Goal: Information Seeking & Learning: Learn about a topic

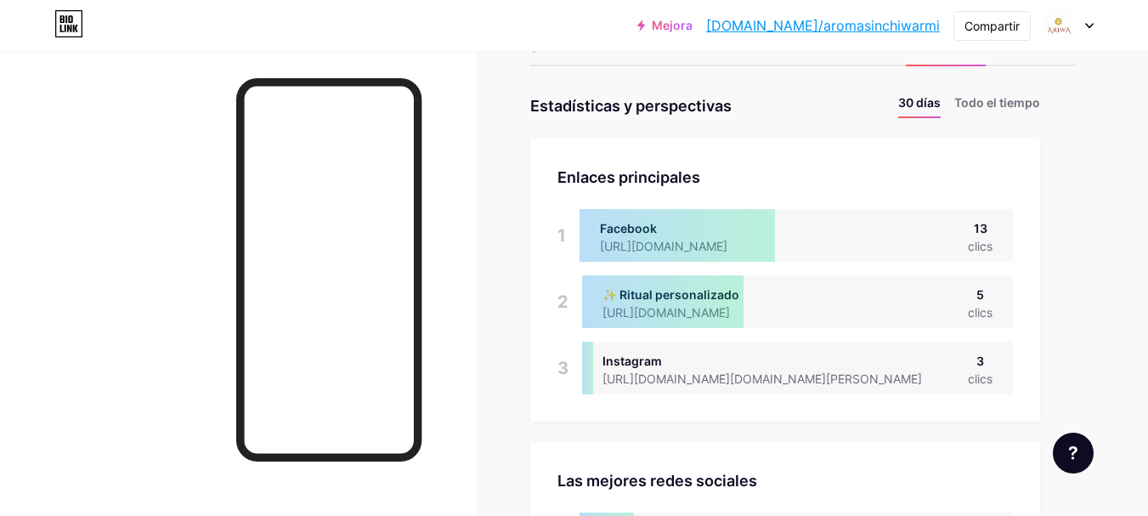
scroll to position [516, 1148]
click at [1009, 103] on font "Todo el tiempo" at bounding box center [997, 102] width 86 height 14
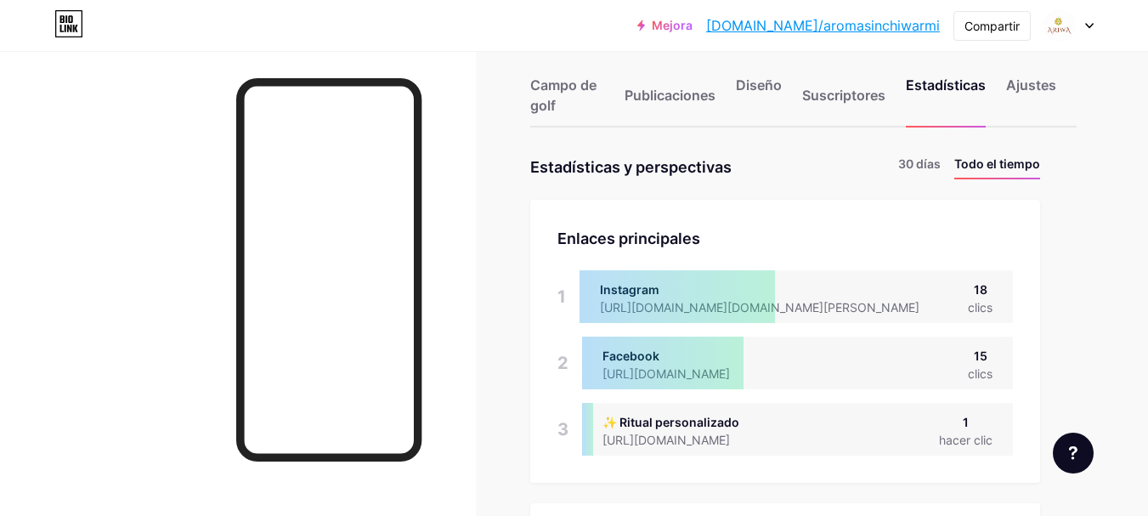
scroll to position [0, 0]
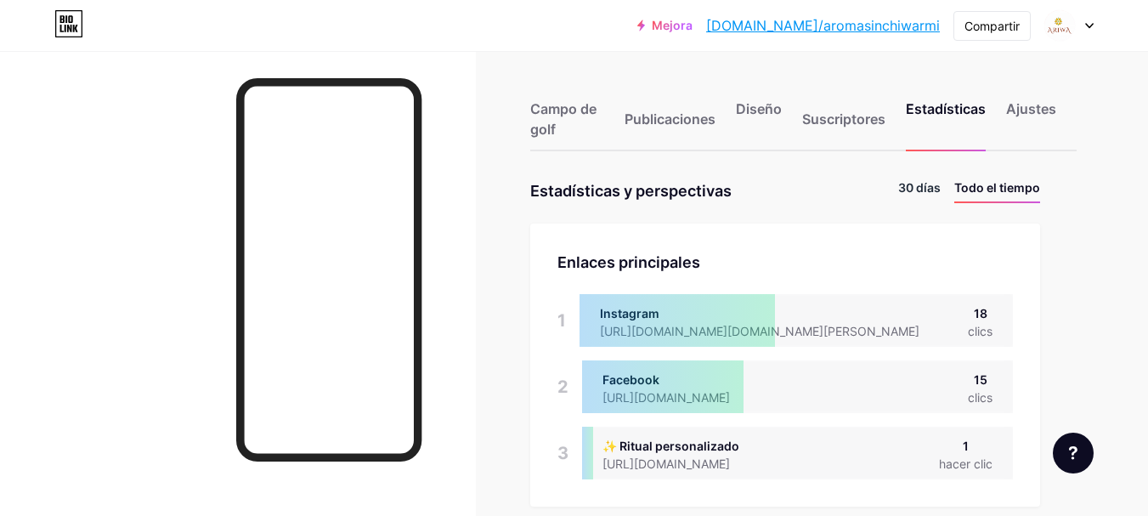
click at [926, 191] on font "30 días" at bounding box center [919, 187] width 42 height 14
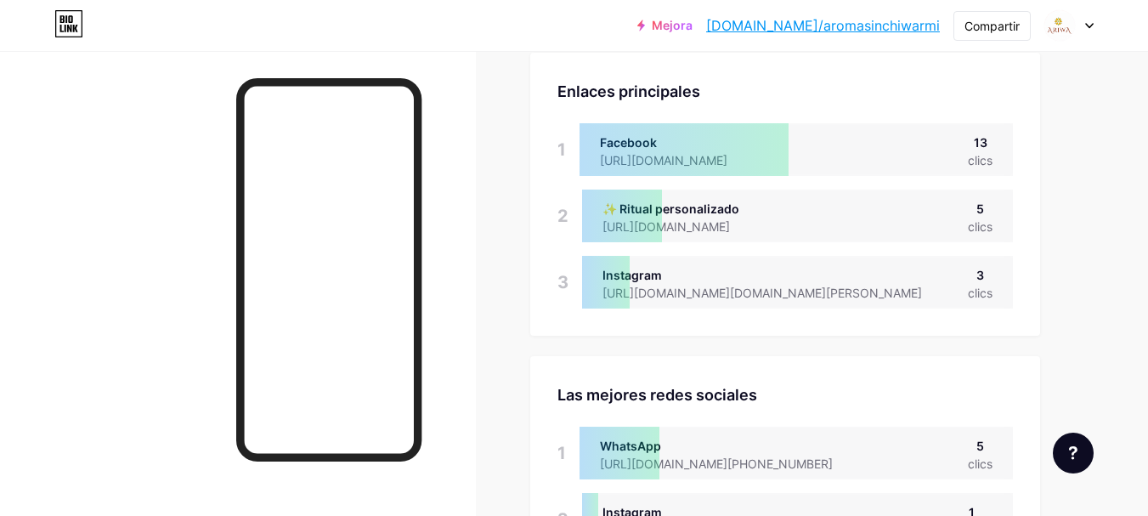
scroll to position [170, 0]
click at [729, 225] on font "[URL][DOMAIN_NAME]" at bounding box center [666, 227] width 127 height 14
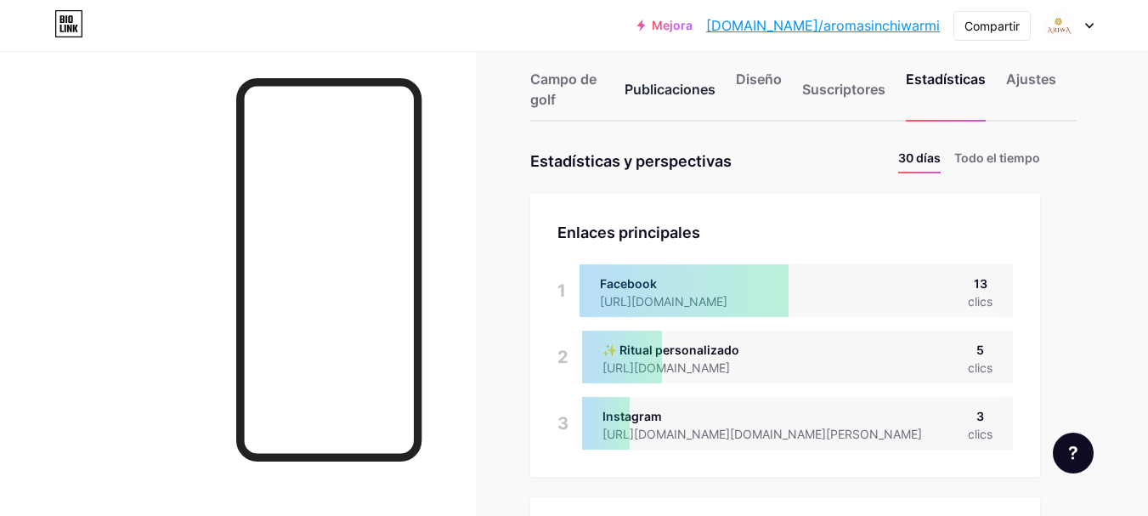
scroll to position [0, 0]
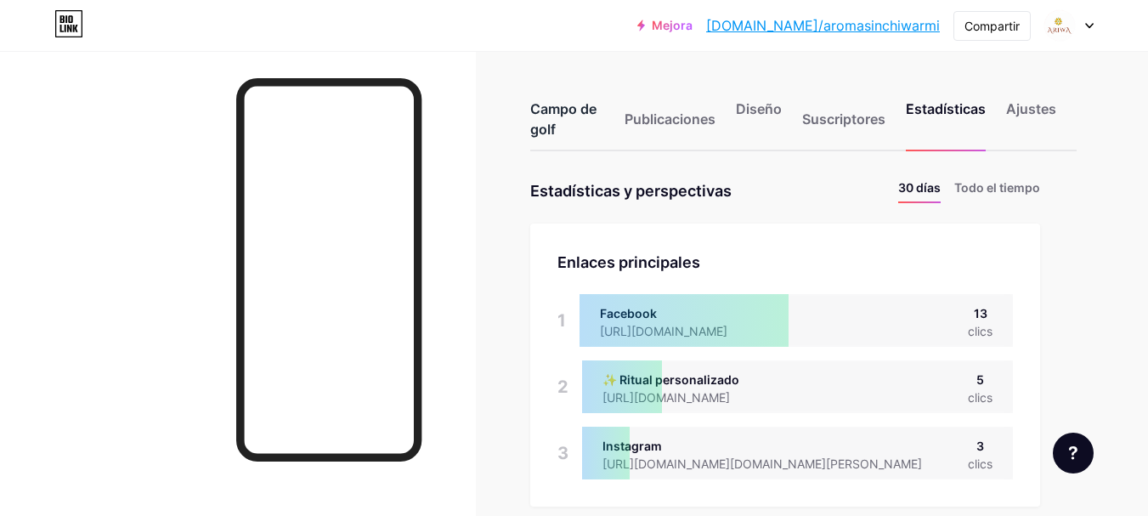
click at [566, 114] on font "Campo de golf" at bounding box center [563, 118] width 66 height 37
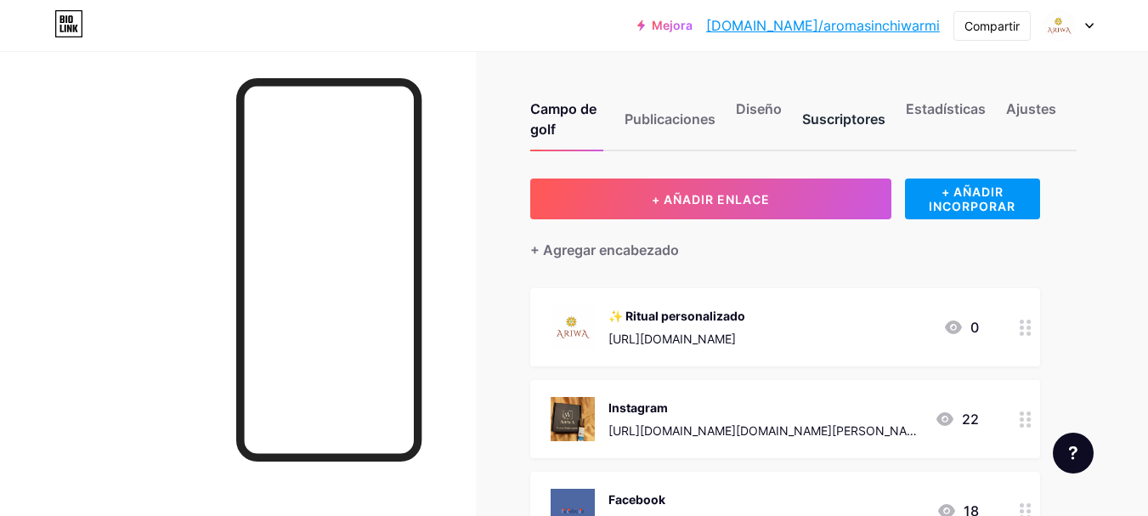
click at [845, 116] on font "Suscriptores" at bounding box center [843, 118] width 83 height 17
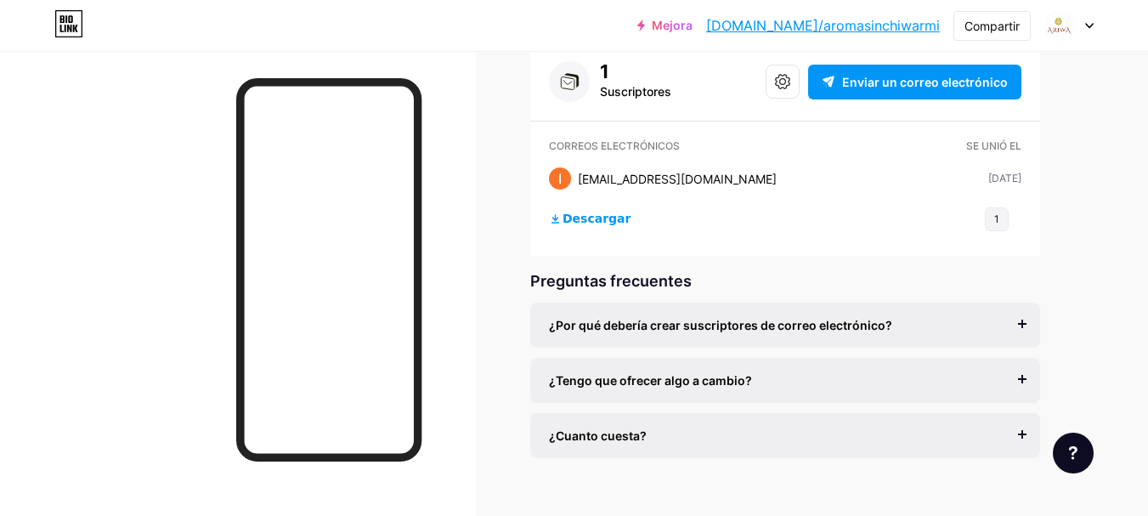
scroll to position [163, 0]
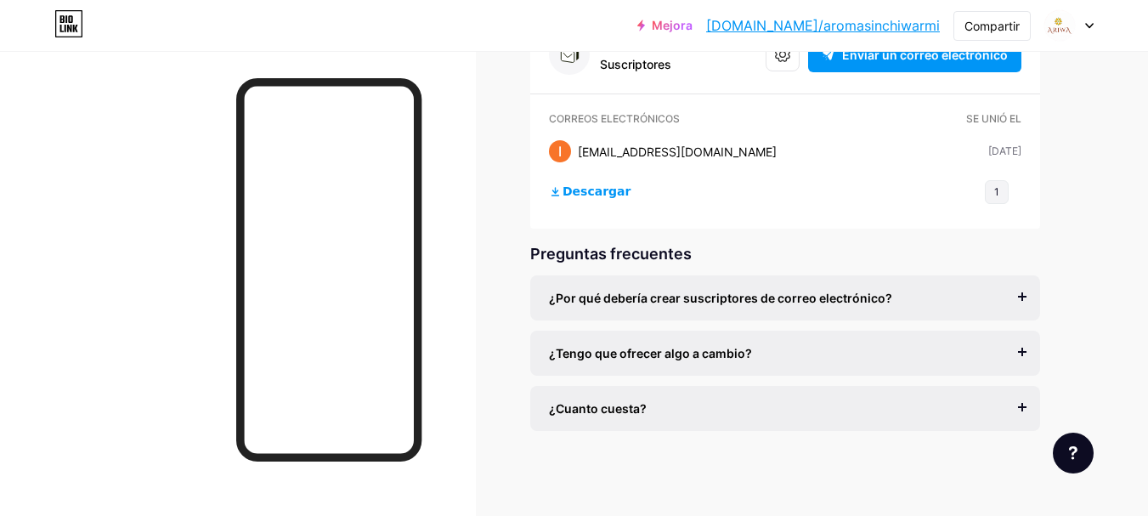
click at [757, 305] on span "¿Por qué debería crear suscriptores de correo electrónico?" at bounding box center [720, 298] width 343 height 18
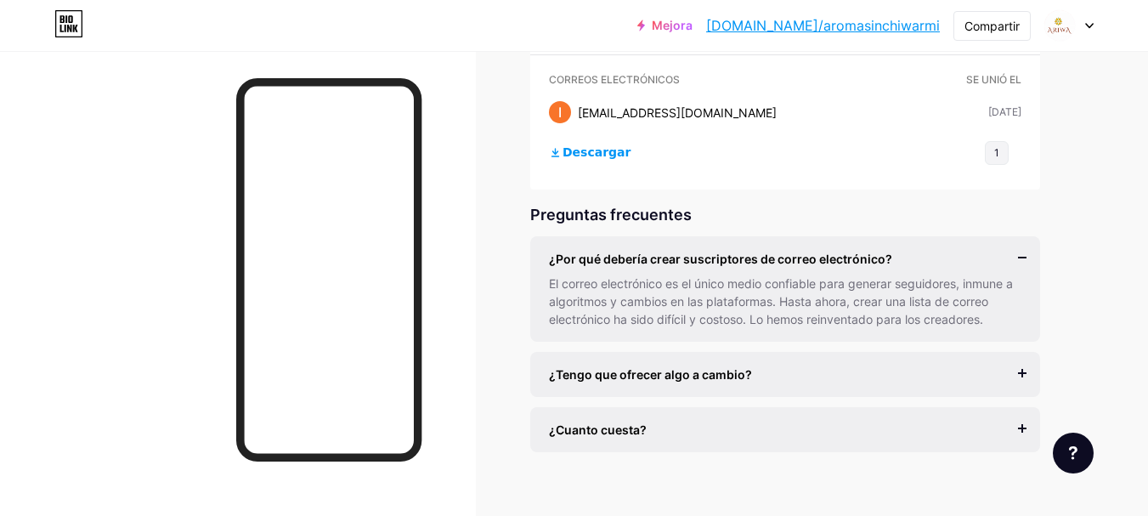
scroll to position [224, 0]
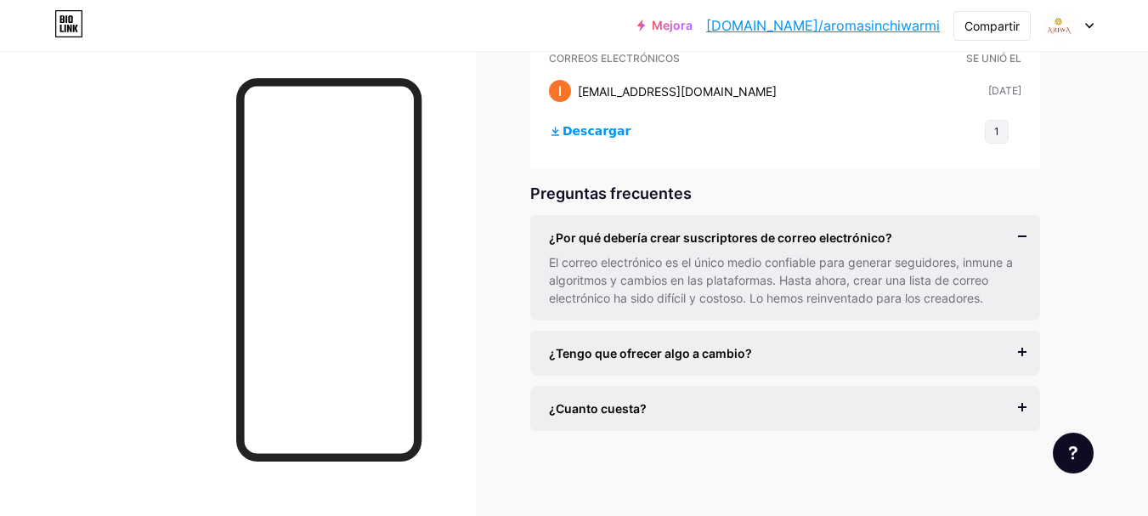
click at [775, 360] on div "¿Tengo que ofrecer algo a cambio?" at bounding box center [785, 353] width 473 height 18
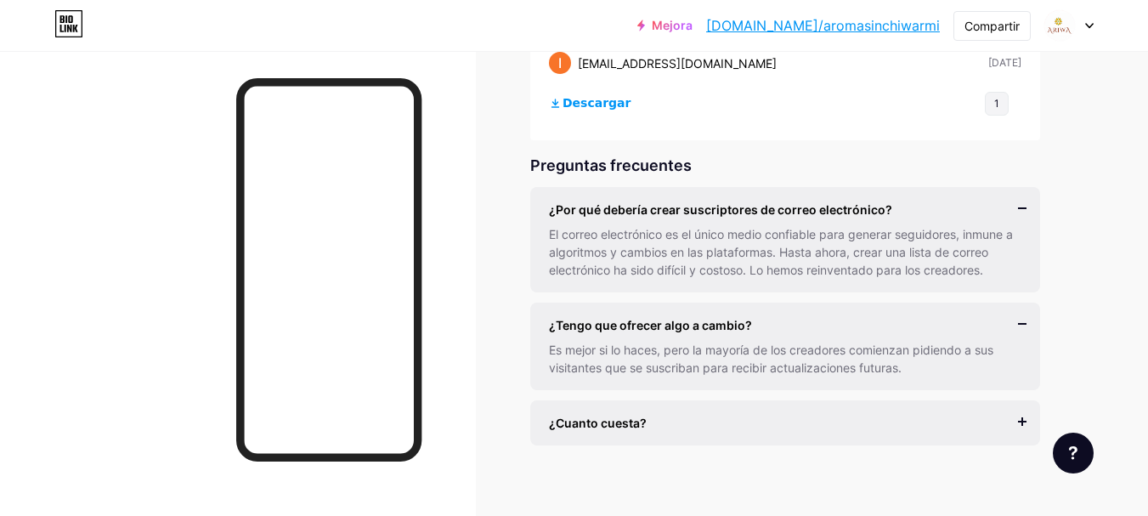
scroll to position [266, 0]
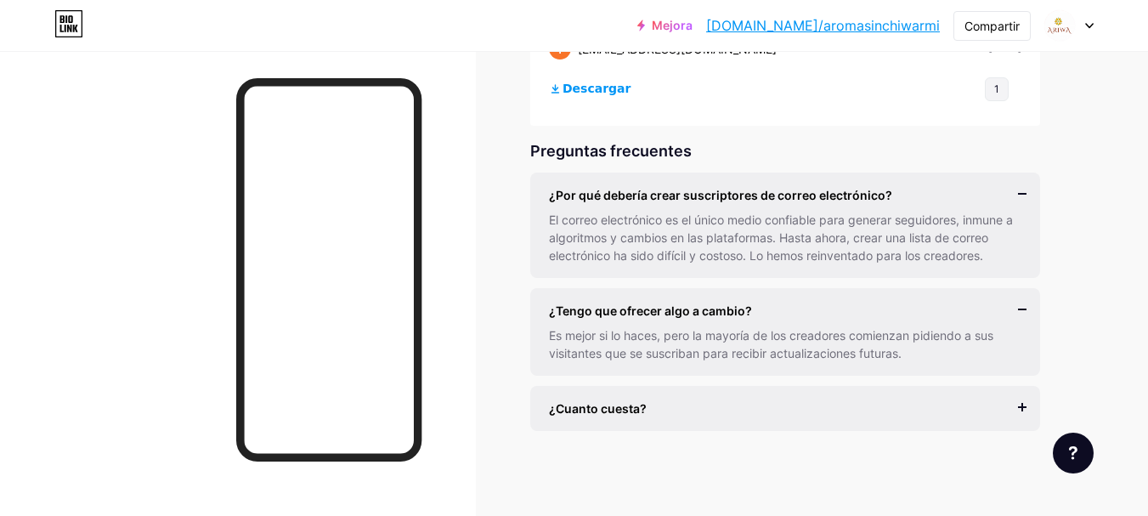
click at [769, 409] on div "¿Cuanto cuesta?" at bounding box center [785, 408] width 473 height 18
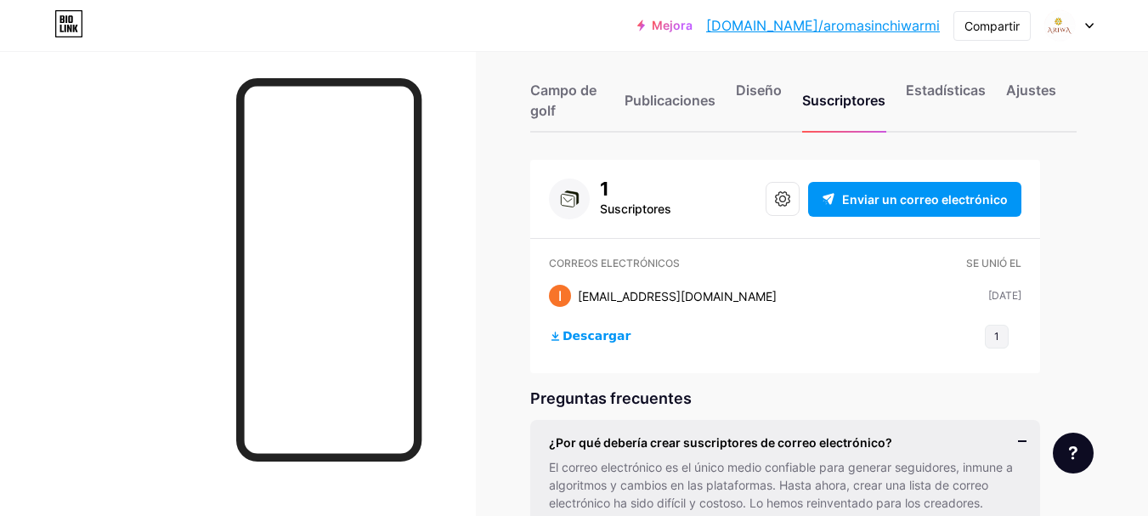
scroll to position [0, 0]
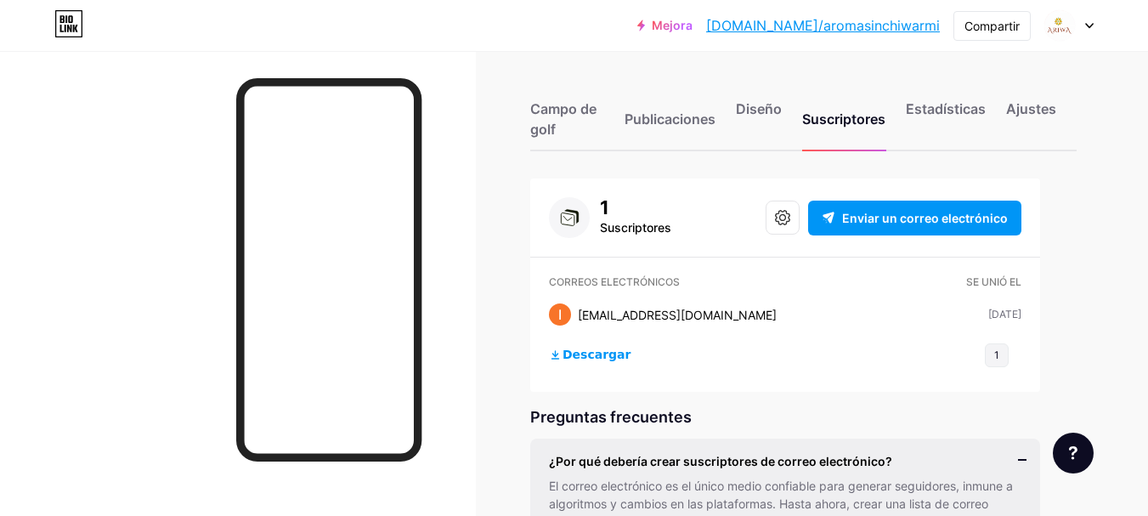
click at [937, 93] on div "Campo de golf Publicaciones Diseño Suscriptores Estadísticas Ajustes" at bounding box center [803, 111] width 547 height 80
click at [943, 103] on font "Estadísticas" at bounding box center [946, 108] width 80 height 17
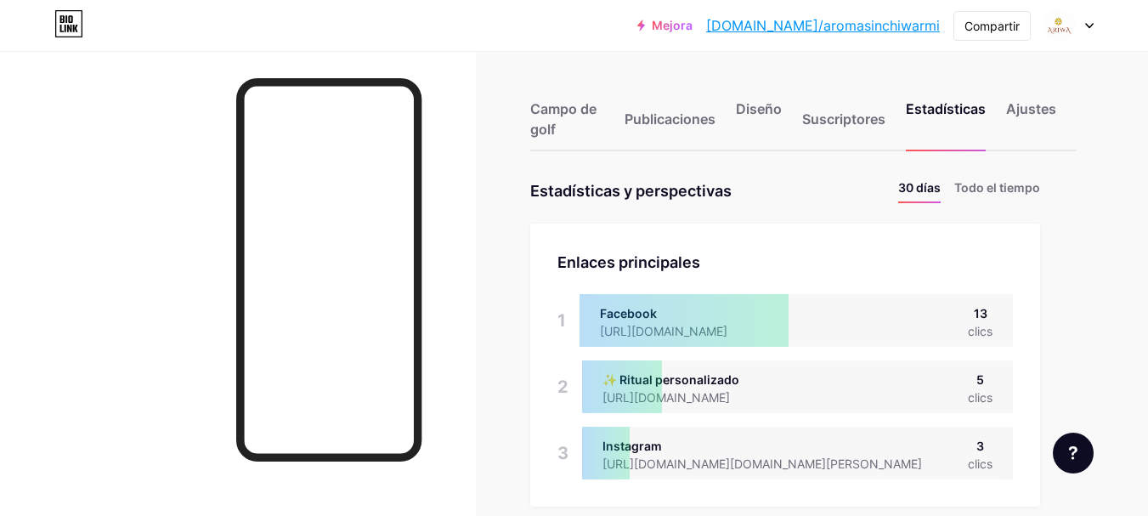
scroll to position [516, 1148]
click at [979, 184] on font "Todo el tiempo" at bounding box center [997, 187] width 86 height 14
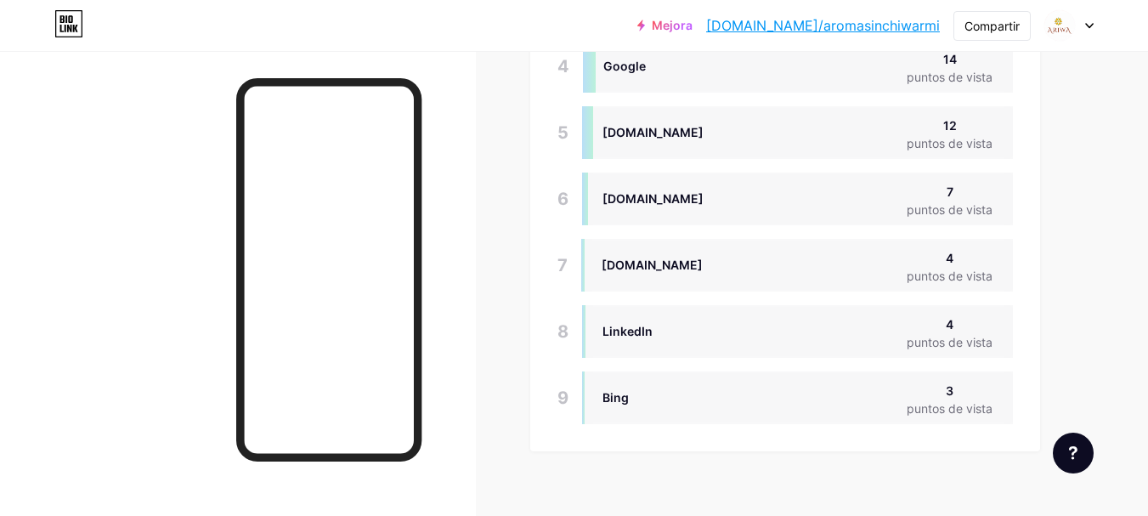
scroll to position [1759, 0]
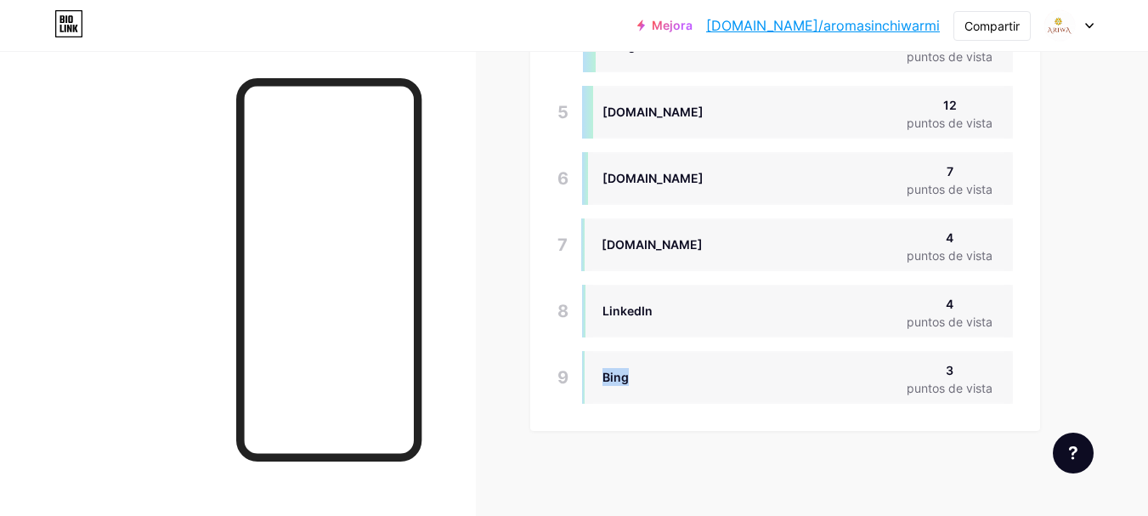
drag, startPoint x: 643, startPoint y: 380, endPoint x: 593, endPoint y: 378, distance: 50.2
click at [593, 378] on div "[PERSON_NAME] 3 puntos de vista" at bounding box center [797, 377] width 431 height 53
copy font "Bing"
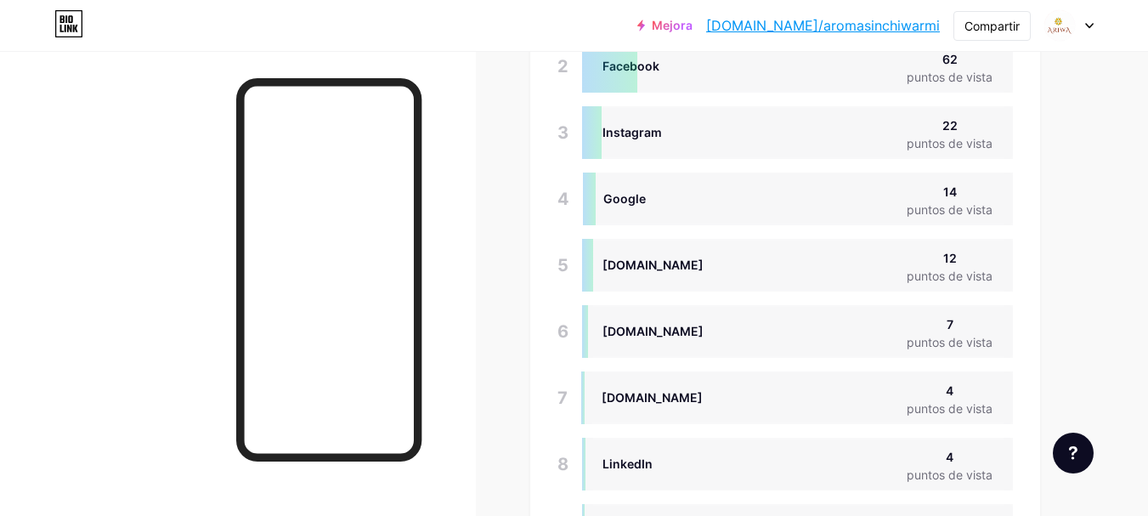
scroll to position [1504, 0]
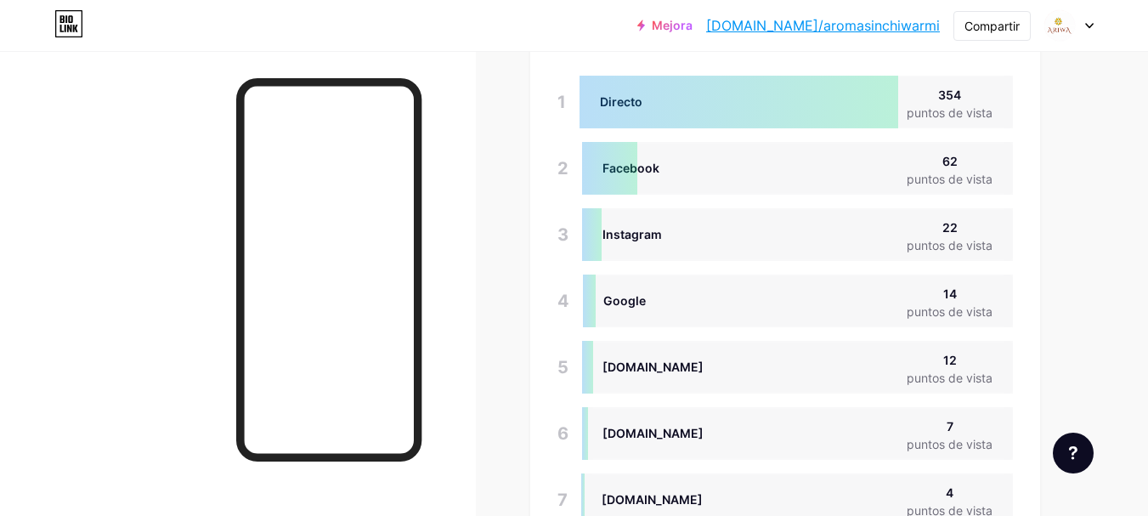
click at [725, 305] on div "Google 14 puntos de vista" at bounding box center [798, 301] width 430 height 53
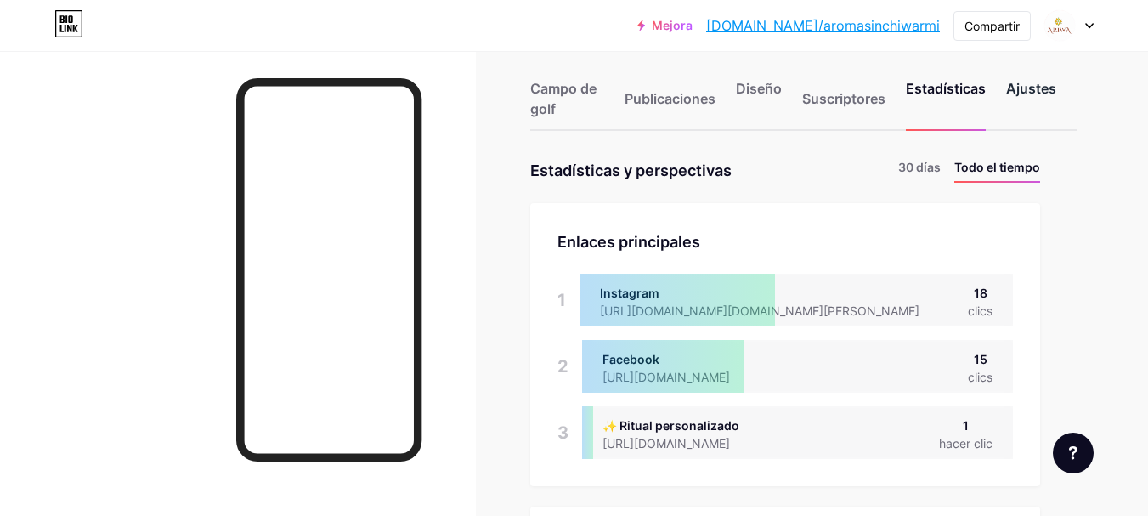
scroll to position [0, 0]
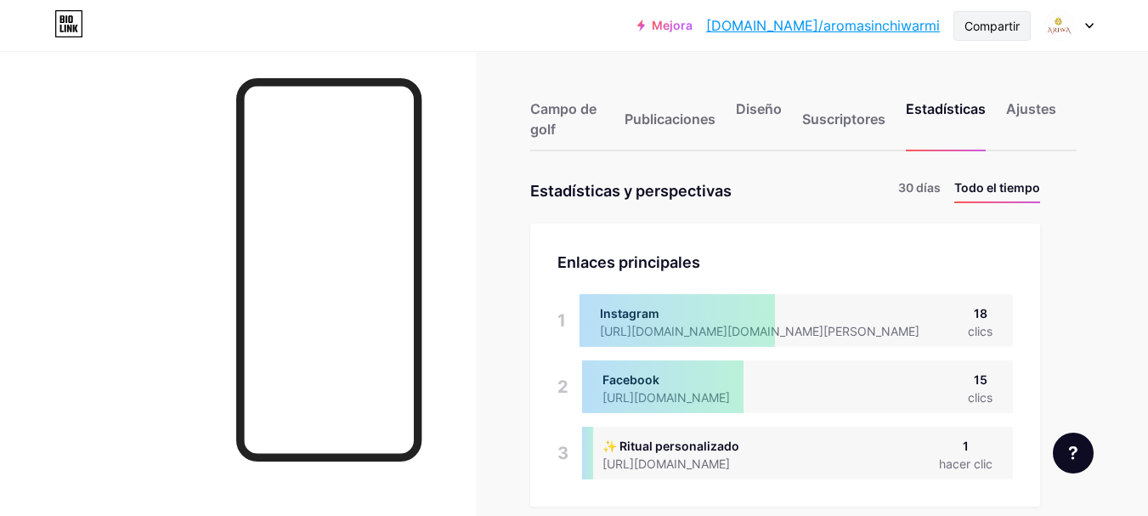
click at [1006, 25] on font "Compartir" at bounding box center [992, 26] width 55 height 14
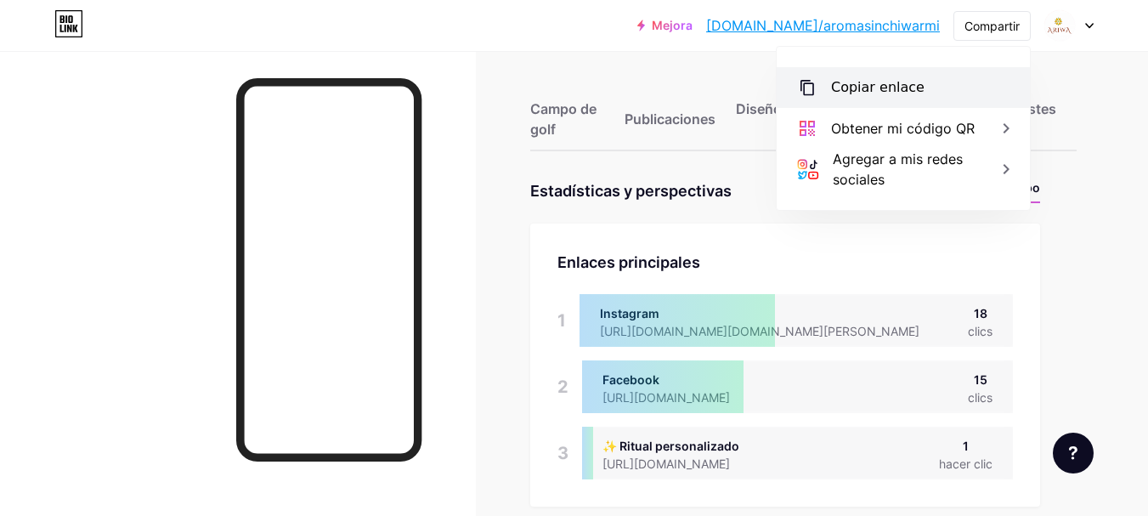
click at [897, 88] on font "Copiar enlace" at bounding box center [877, 87] width 93 height 16
click at [896, 86] on font "Copiar enlace" at bounding box center [877, 87] width 93 height 16
copy font "a"
click at [895, 85] on font "Copiar enlace" at bounding box center [877, 87] width 93 height 16
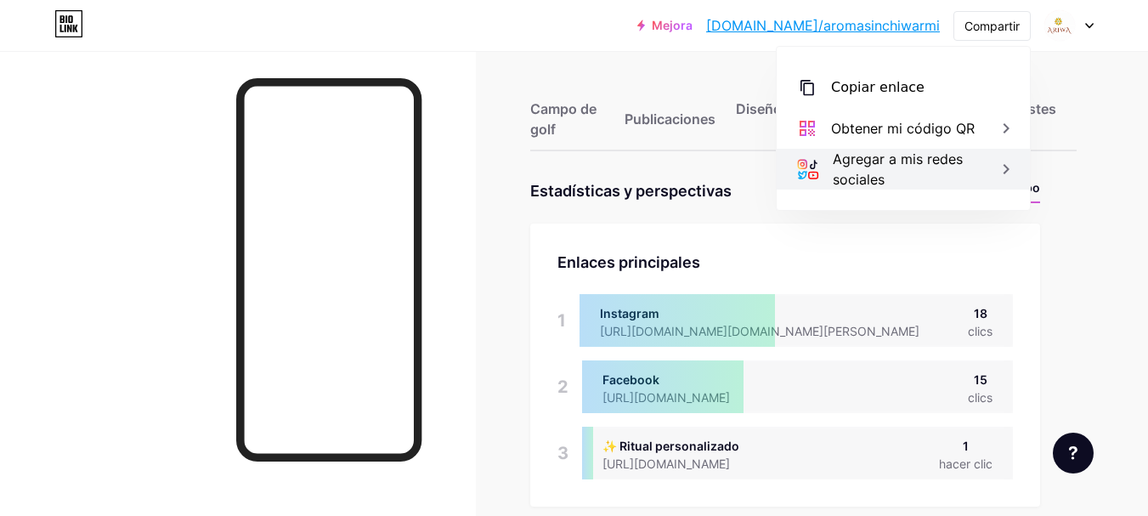
click at [894, 167] on div "Agregar a mis redes sociales" at bounding box center [921, 169] width 177 height 41
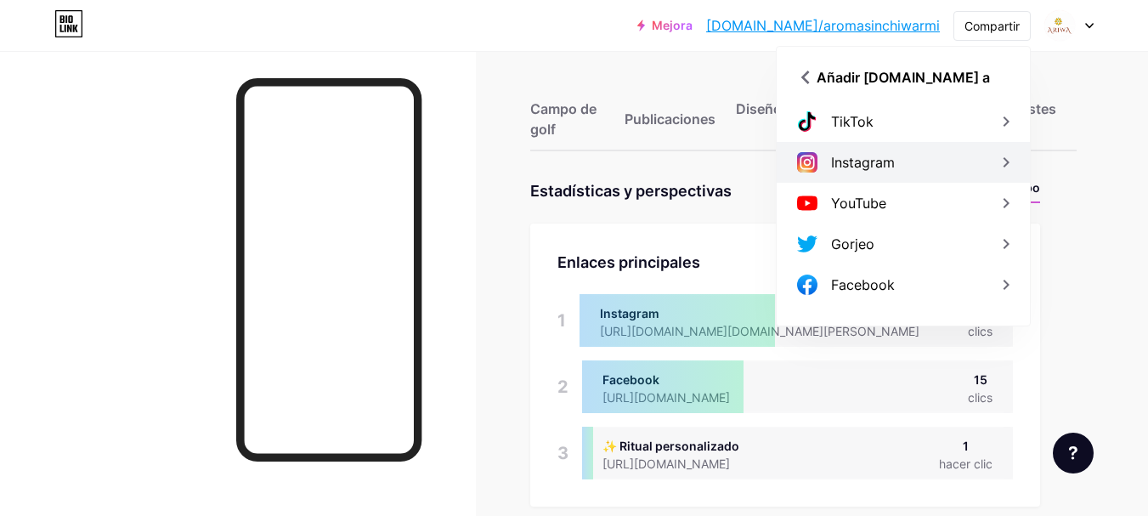
click at [930, 159] on div "Instagram" at bounding box center [903, 162] width 253 height 41
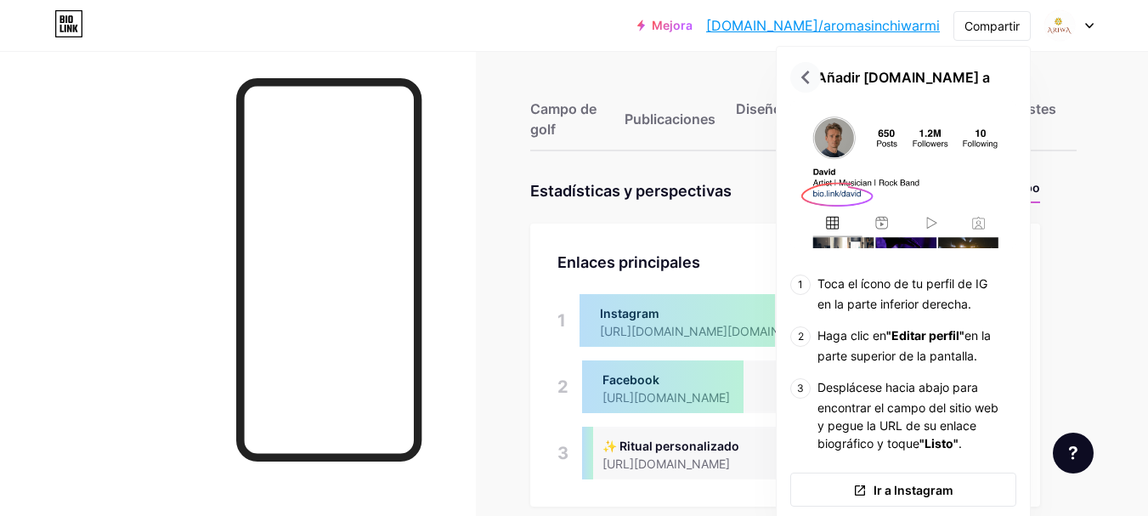
click at [813, 82] on icon at bounding box center [805, 77] width 27 height 27
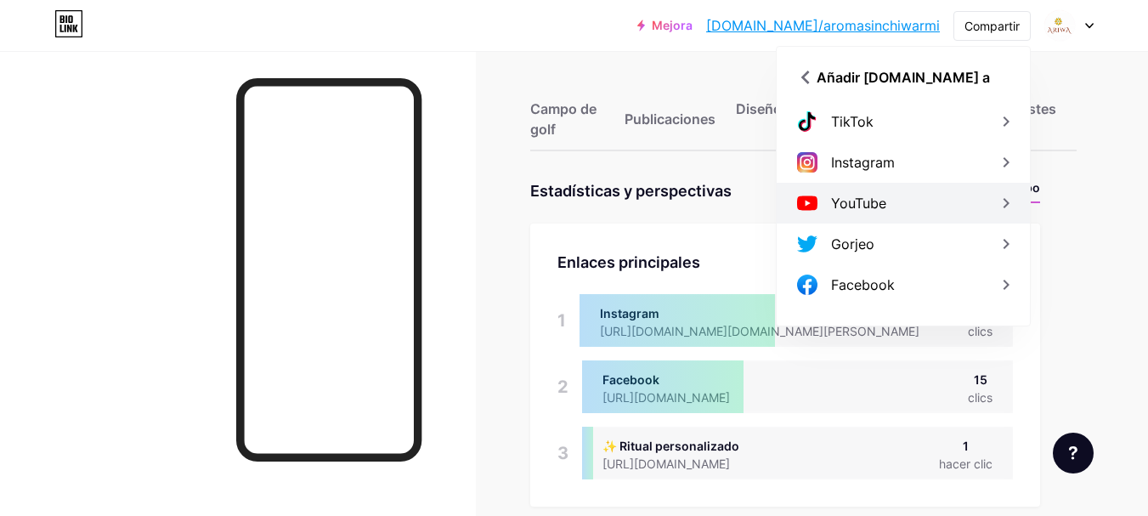
click at [906, 209] on div "YouTube" at bounding box center [903, 203] width 253 height 41
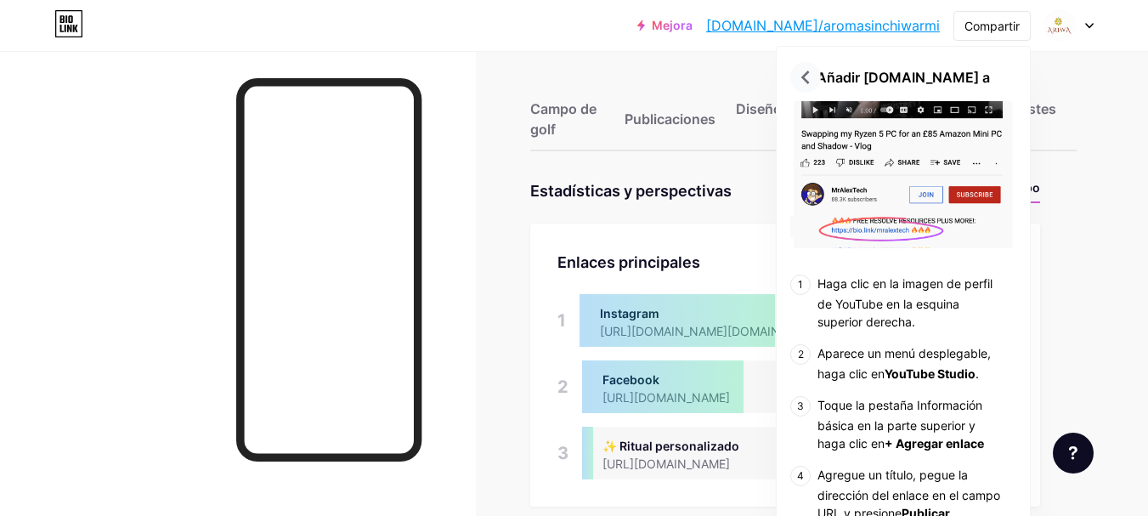
drag, startPoint x: 815, startPoint y: 65, endPoint x: 808, endPoint y: 73, distance: 10.9
click at [812, 69] on icon at bounding box center [805, 77] width 27 height 27
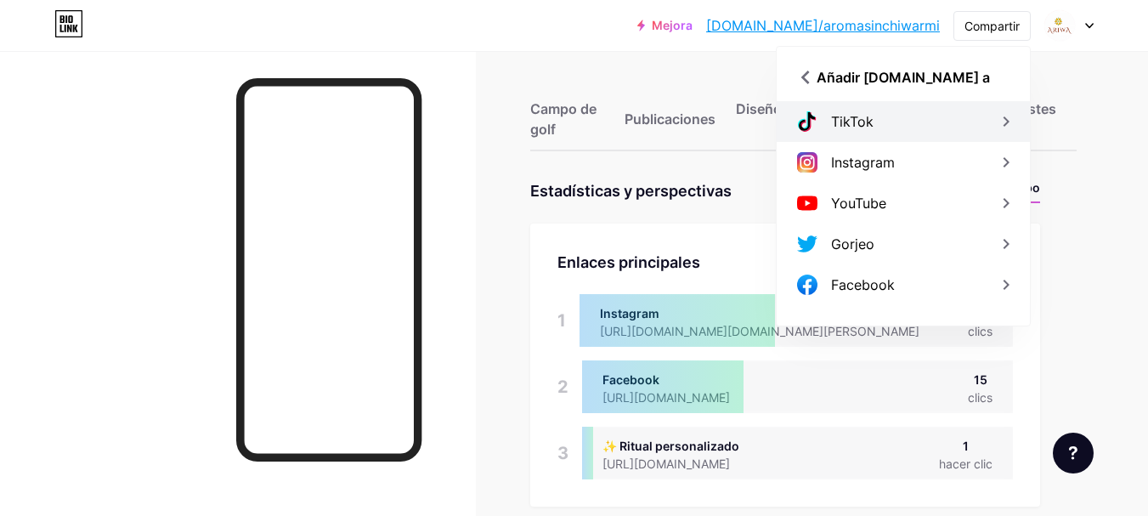
click at [856, 122] on font "TikTok" at bounding box center [852, 121] width 42 height 17
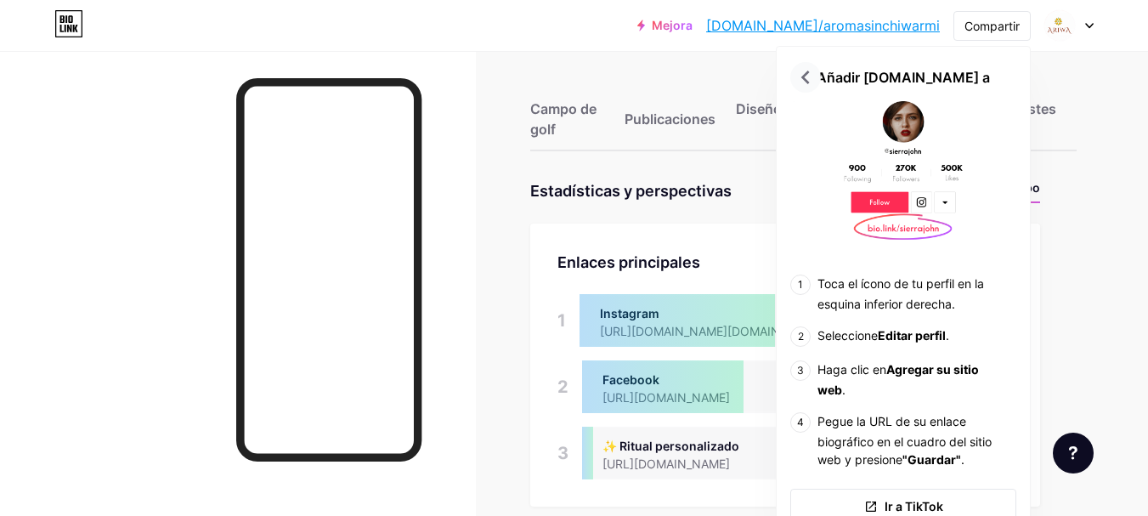
click at [808, 76] on icon at bounding box center [805, 77] width 27 height 27
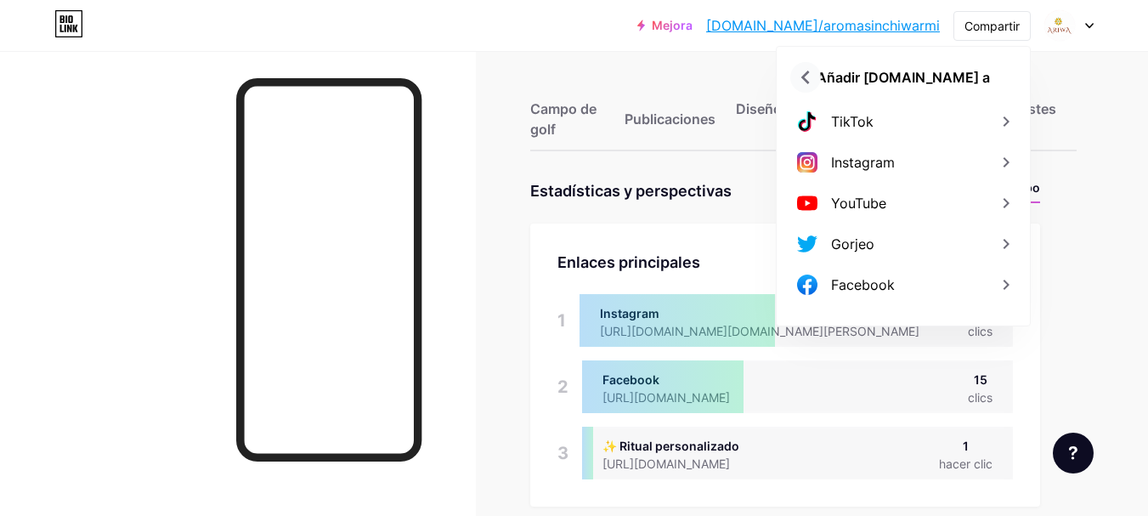
click at [807, 75] on icon at bounding box center [805, 77] width 27 height 27
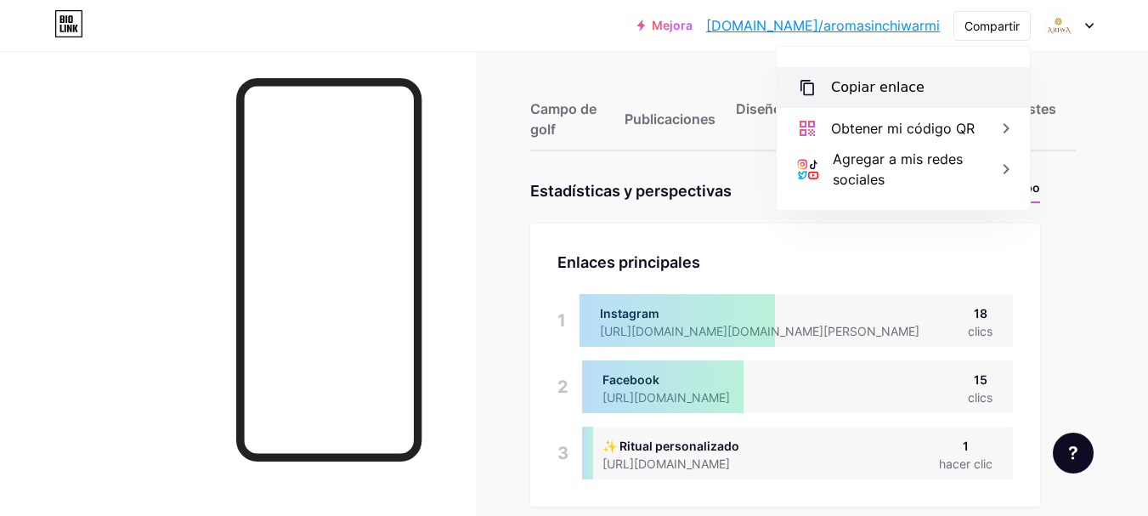
click at [938, 81] on div "Copiar enlace" at bounding box center [903, 87] width 253 height 41
click at [914, 85] on div "Copiar enlace" at bounding box center [903, 87] width 253 height 41
click at [892, 93] on font "Copiar enlace" at bounding box center [877, 87] width 93 height 16
click at [891, 93] on font "Copiar enlace" at bounding box center [877, 87] width 93 height 16
click at [891, 92] on font "Copiar enlace" at bounding box center [877, 87] width 93 height 16
